Goal: Feedback & Contribution: Contribute content

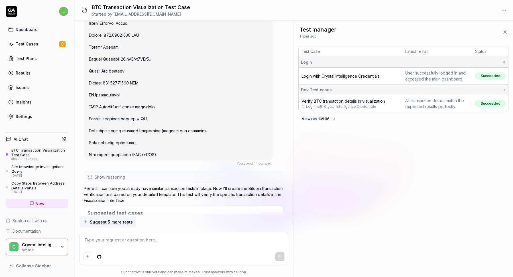
scroll to position [402, 0]
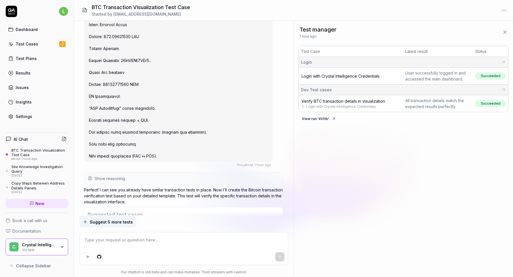
click at [38, 45] on link "Test Cases" at bounding box center [37, 43] width 62 height 11
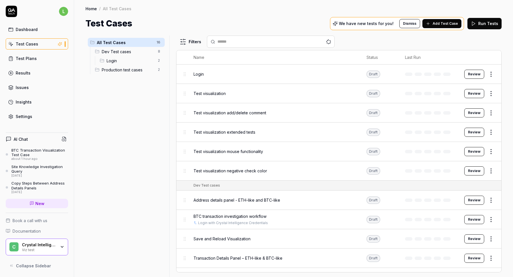
click at [137, 70] on span "Production test cases" at bounding box center [128, 70] width 53 height 6
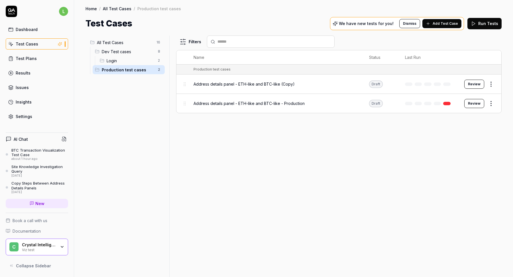
click at [133, 62] on span "Login" at bounding box center [131, 61] width 48 height 6
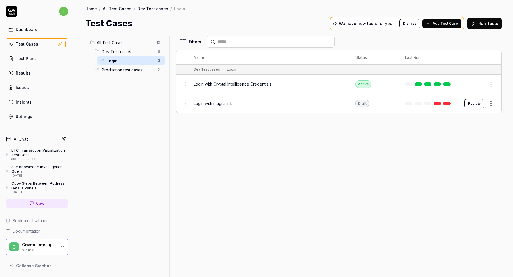
click at [132, 53] on span "Dev Test cases" at bounding box center [128, 52] width 53 height 6
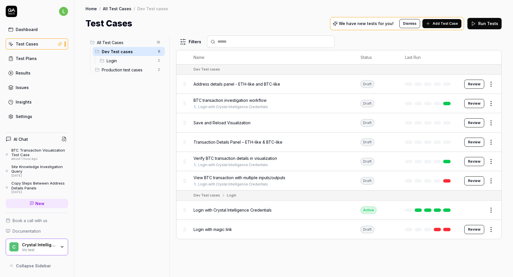
click at [239, 100] on span "BTC transaction investigation workflow" at bounding box center [229, 100] width 73 height 6
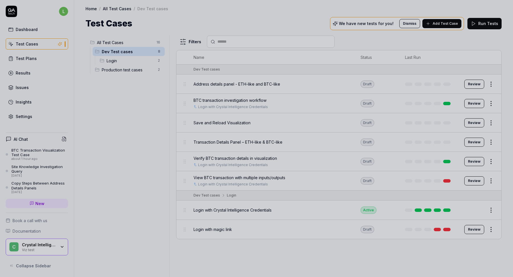
click at [286, 133] on div at bounding box center [256, 138] width 513 height 277
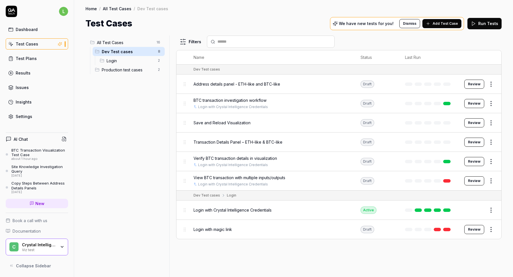
click at [269, 156] on span "Verify BTC transaction details in visualization" at bounding box center [234, 159] width 83 height 6
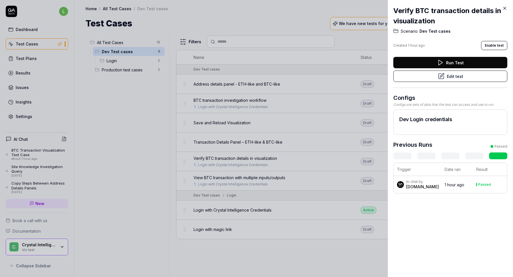
click at [456, 79] on button "Edit test" at bounding box center [450, 76] width 114 height 11
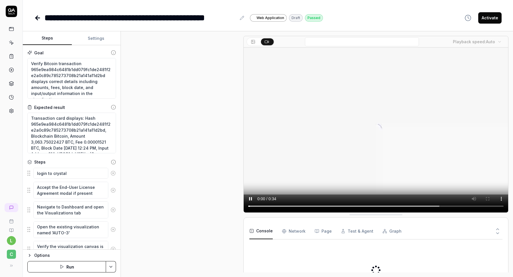
scroll to position [244, 0]
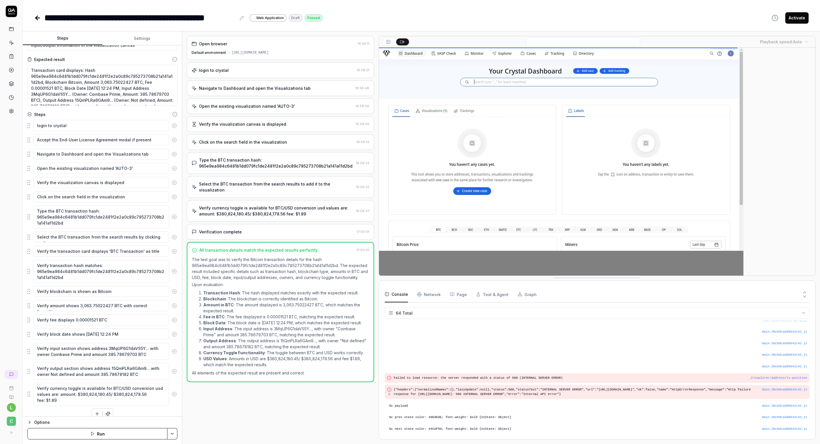
scroll to position [44, 0]
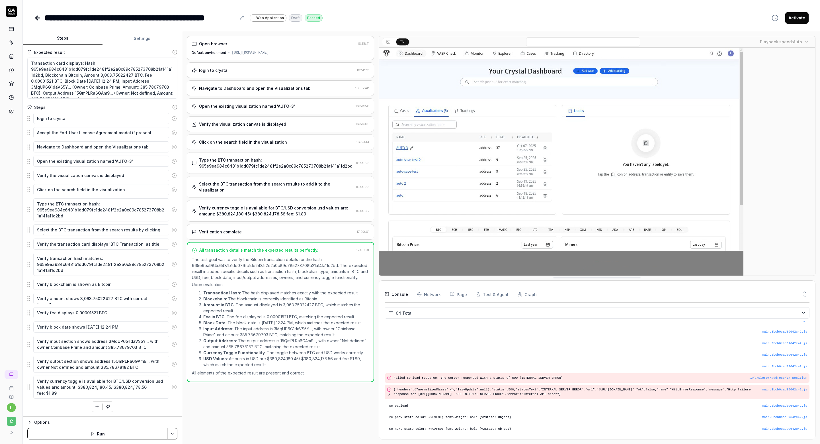
type textarea "*"
